Goal: Transaction & Acquisition: Subscribe to service/newsletter

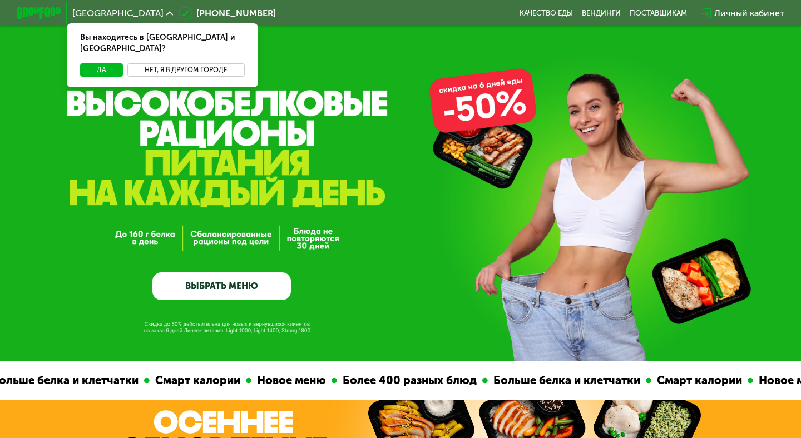
click at [225, 63] on button "Нет, я в другом городе" at bounding box center [185, 69] width 117 height 13
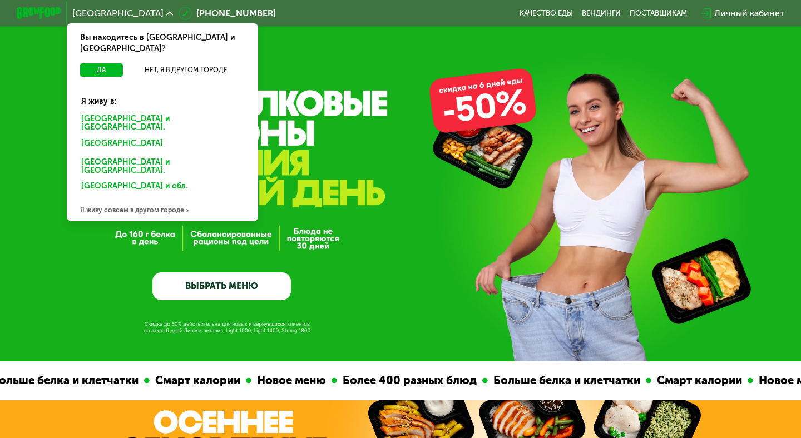
click at [155, 112] on div "Санкт-Петербурге и обл." at bounding box center [162, 123] width 178 height 23
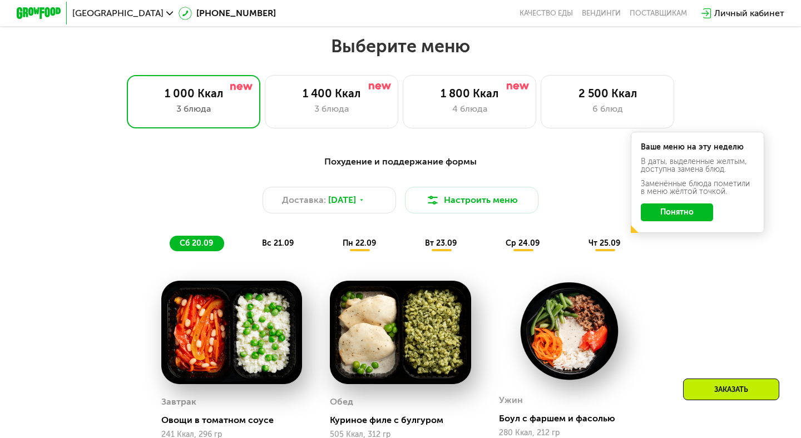
scroll to position [700, 0]
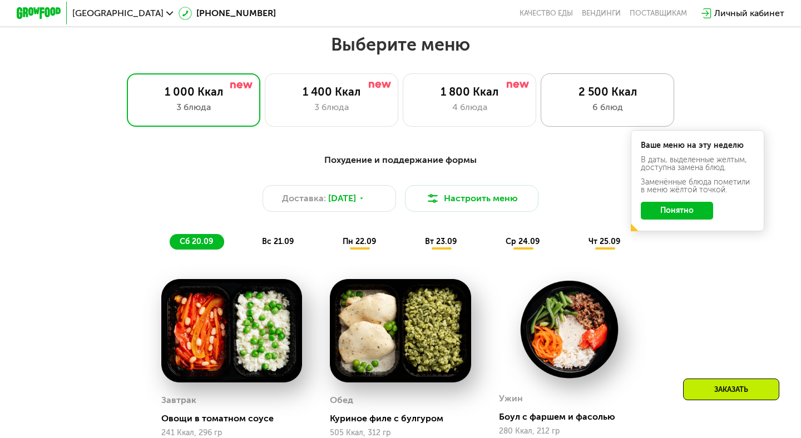
click at [585, 95] on div "2 500 Ккал" at bounding box center [608, 91] width 110 height 13
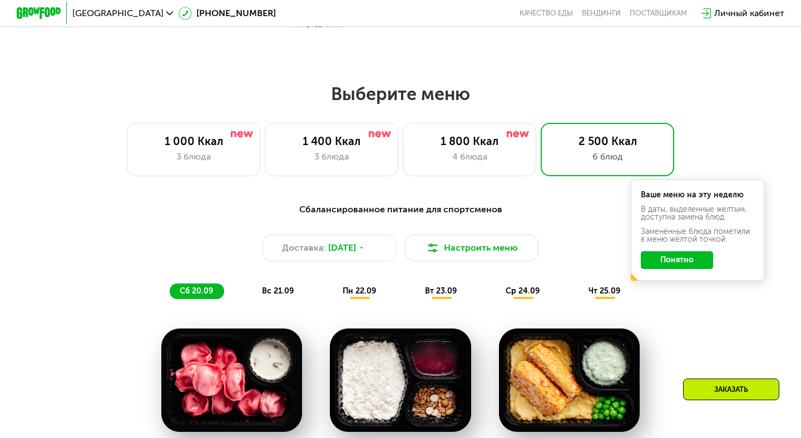
scroll to position [650, 0]
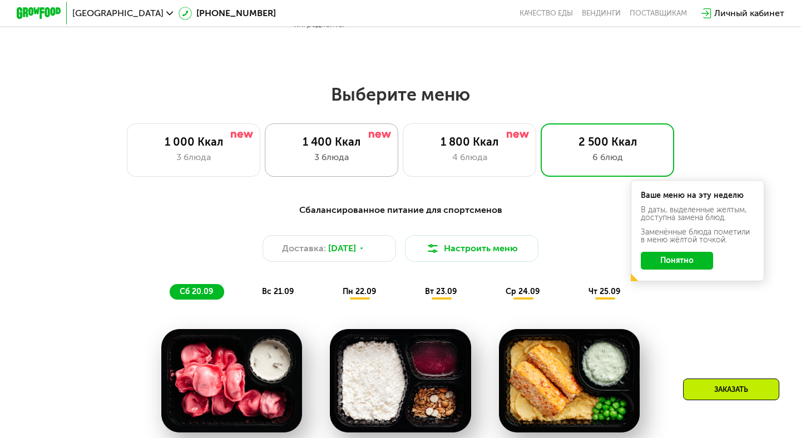
click at [365, 150] on div "1 400 Ккал 3 блюда" at bounding box center [332, 150] width 134 height 53
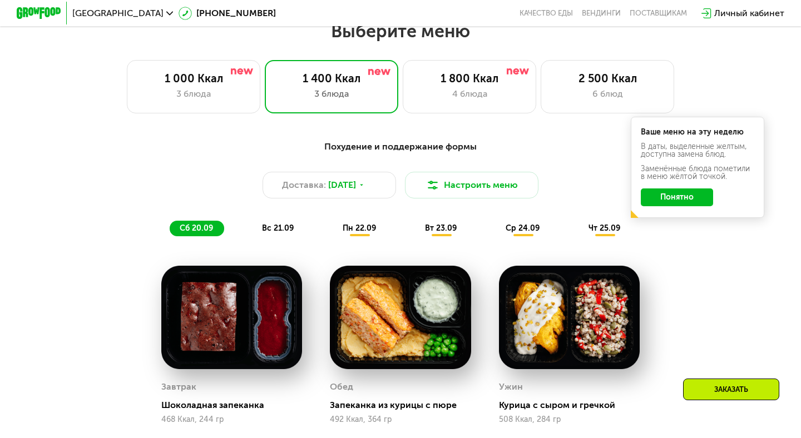
scroll to position [713, 0]
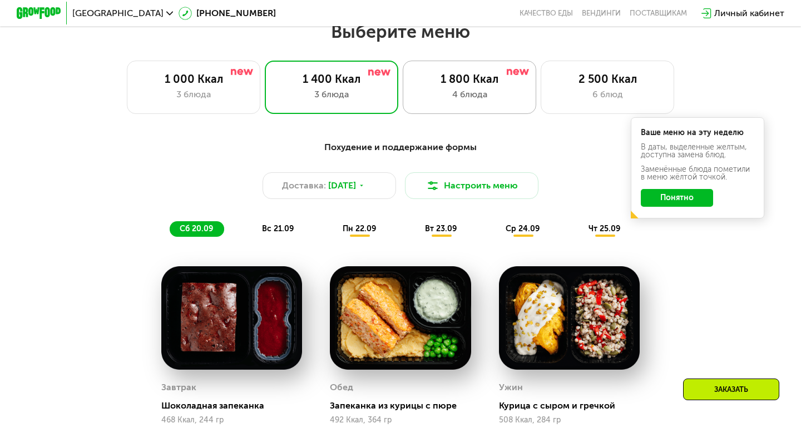
click at [432, 98] on div "4 блюда" at bounding box center [470, 94] width 110 height 13
